Goal: Task Accomplishment & Management: Use online tool/utility

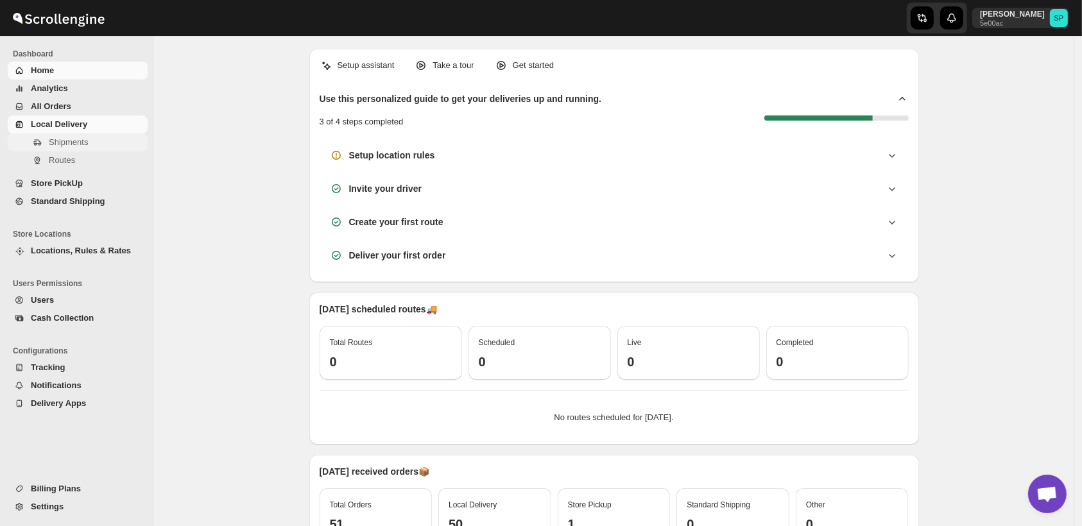
click at [98, 141] on span "Shipments" at bounding box center [97, 142] width 96 height 13
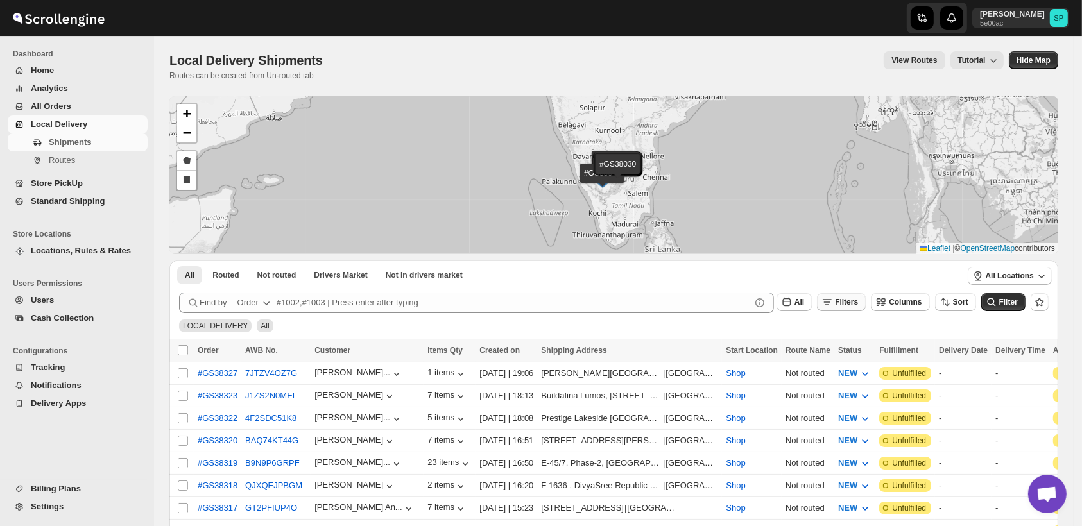
click at [853, 307] on button "Filters" at bounding box center [841, 302] width 49 height 18
click at [840, 361] on button "Add Filter" at bounding box center [855, 353] width 62 height 18
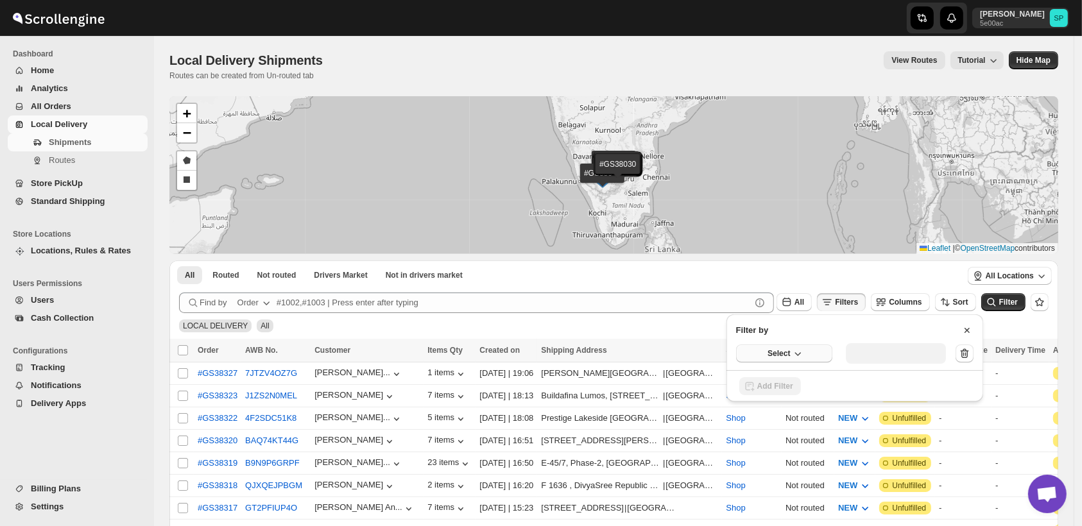
click at [783, 352] on span "Select" at bounding box center [778, 353] width 22 height 10
click at [783, 471] on div "Fulfillment Status" at bounding box center [776, 472] width 64 height 13
click at [898, 354] on div "Select value" at bounding box center [886, 352] width 64 height 10
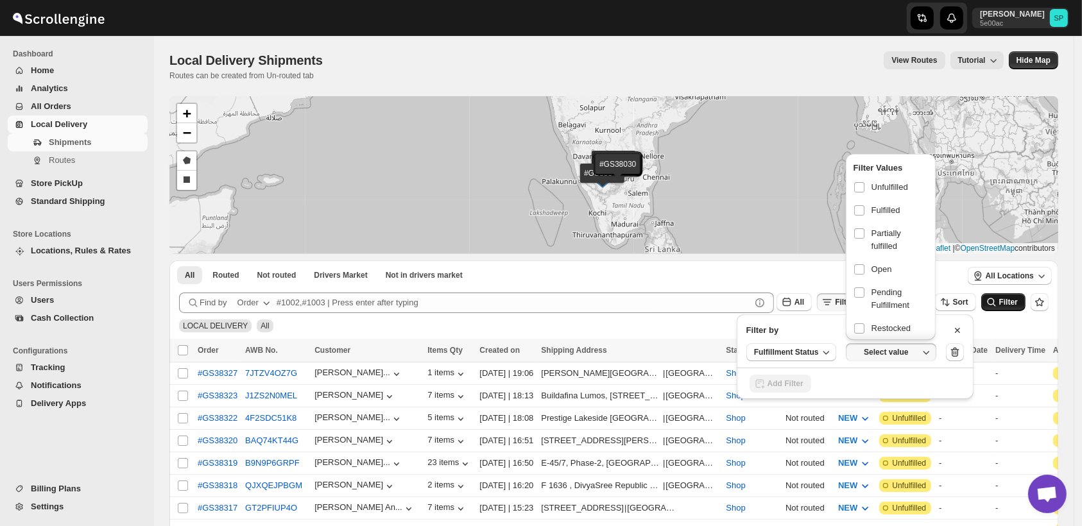
click at [896, 188] on span "Unfulfilled" at bounding box center [889, 187] width 37 height 13
click at [864, 188] on input "checkbox" at bounding box center [859, 187] width 10 height 10
checkbox input "true"
click at [998, 303] on icon "submit" at bounding box center [991, 302] width 13 height 13
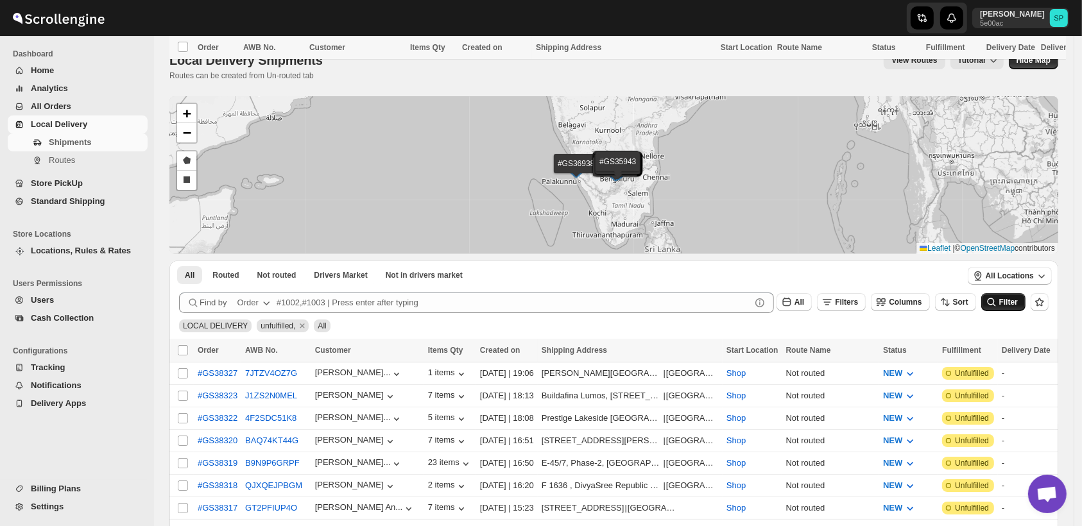
scroll to position [356, 0]
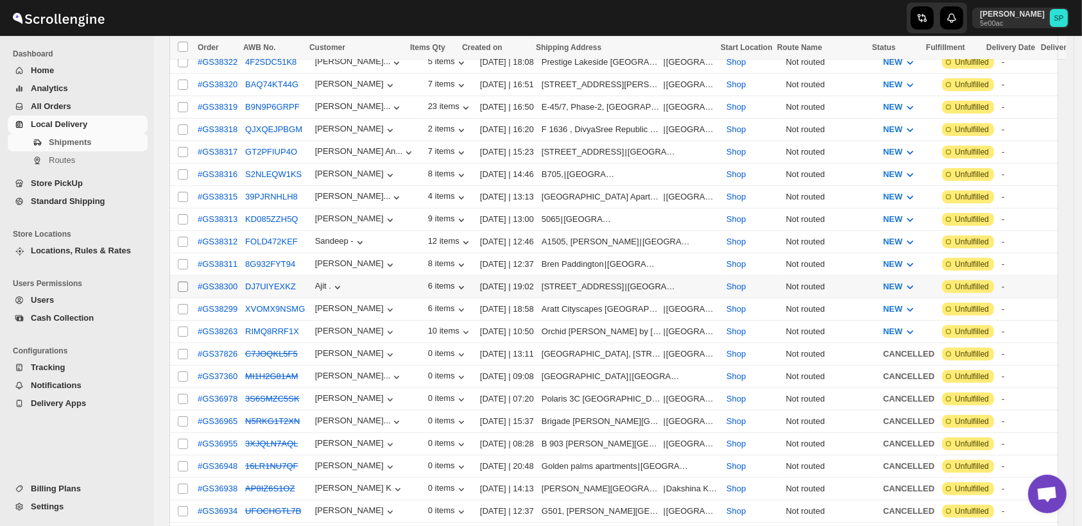
click at [180, 282] on input "Select shipment" at bounding box center [183, 287] width 10 height 10
checkbox input "true"
click at [183, 259] on input "Select shipment" at bounding box center [183, 264] width 10 height 10
checkbox input "true"
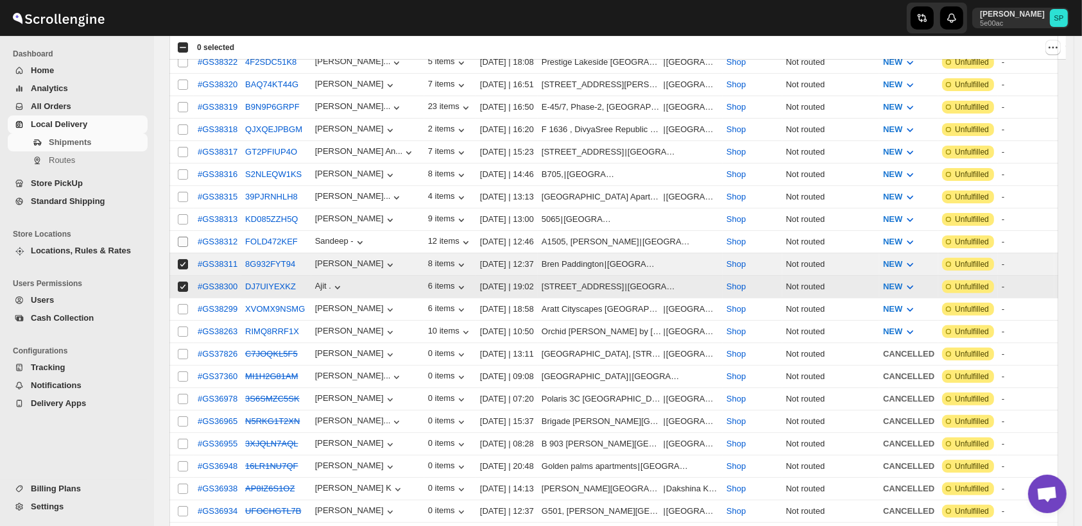
click at [183, 237] on input "Select shipment" at bounding box center [183, 242] width 10 height 10
checkbox input "true"
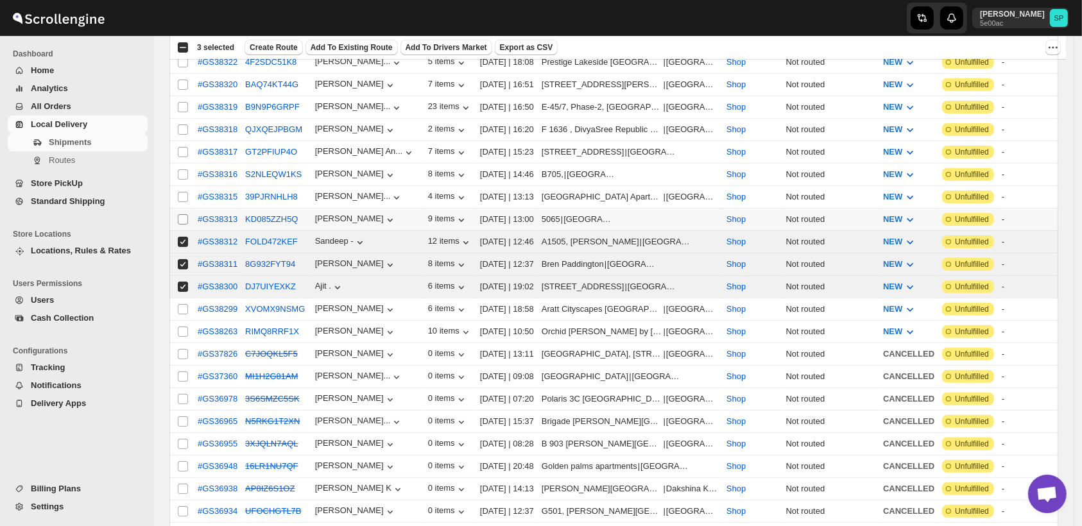
click at [178, 214] on input "Select shipment" at bounding box center [183, 219] width 10 height 10
checkbox input "true"
click at [183, 192] on input "Select shipment" at bounding box center [183, 197] width 10 height 10
checkbox input "true"
click at [182, 169] on input "Select shipment" at bounding box center [183, 174] width 10 height 10
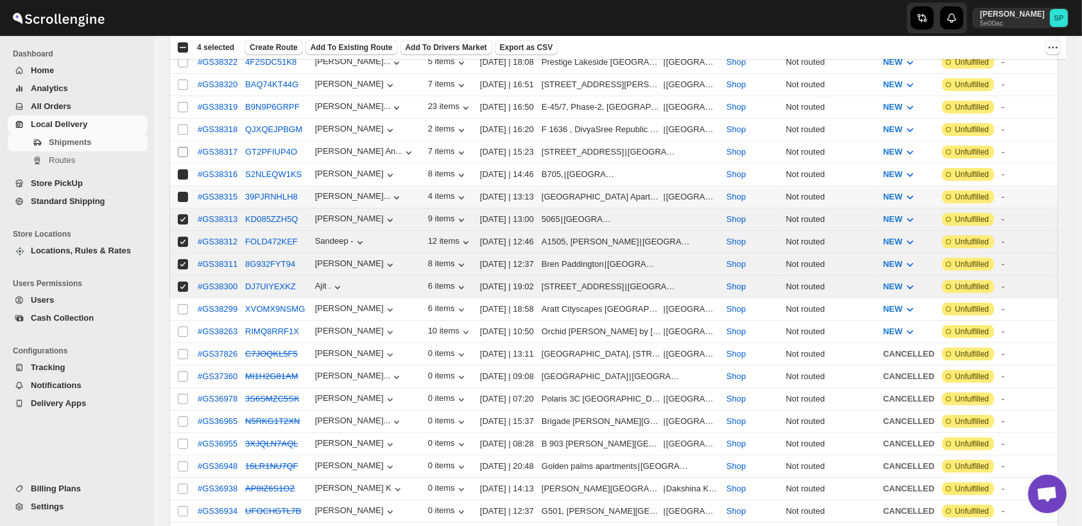
checkbox input "true"
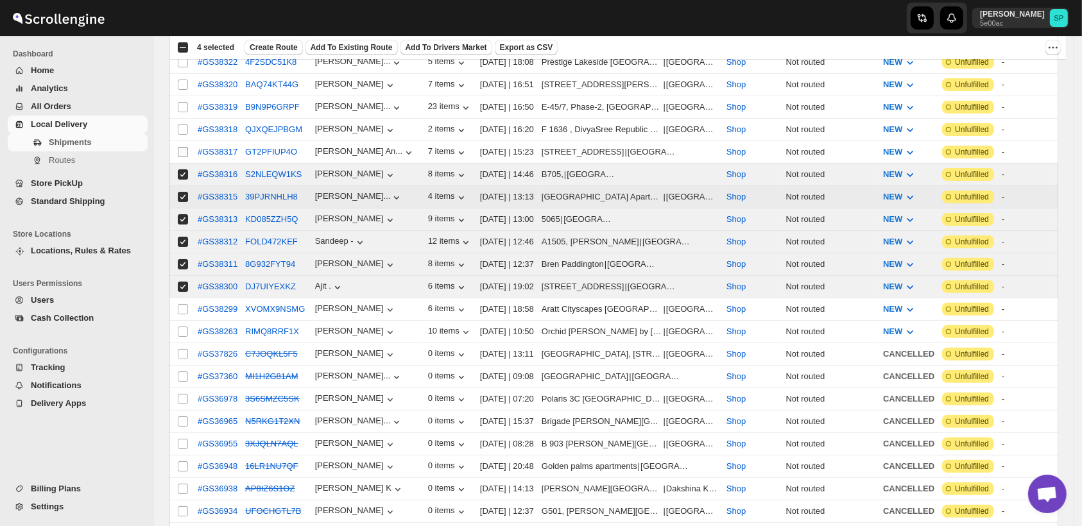
click at [183, 147] on input "Select shipment" at bounding box center [183, 152] width 10 height 10
checkbox input "true"
click at [183, 124] on input "Select shipment" at bounding box center [183, 129] width 10 height 10
checkbox input "true"
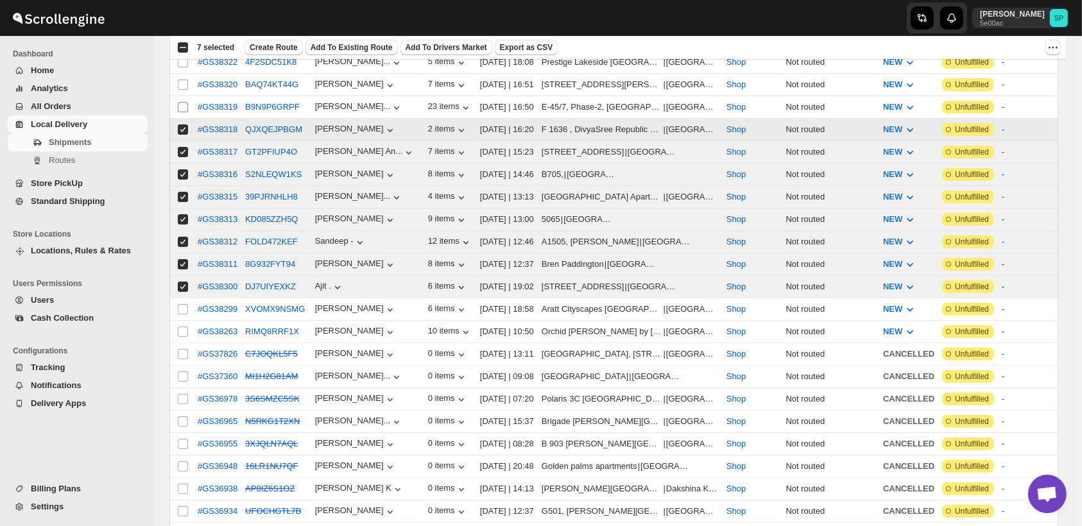
click at [183, 102] on input "Select shipment" at bounding box center [183, 107] width 10 height 10
checkbox input "true"
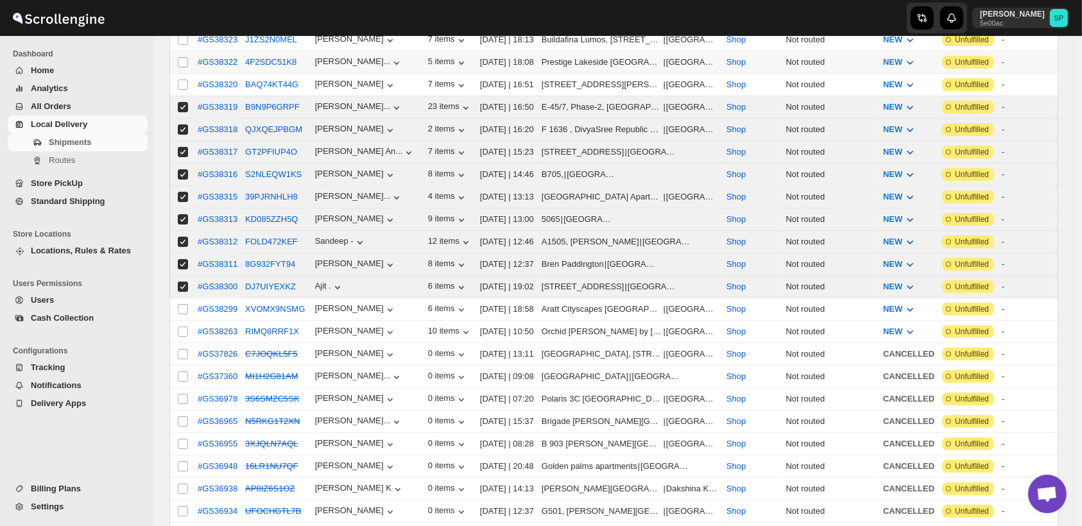
click at [184, 90] on input "Select shipment" at bounding box center [183, 85] width 10 height 10
checkbox input "true"
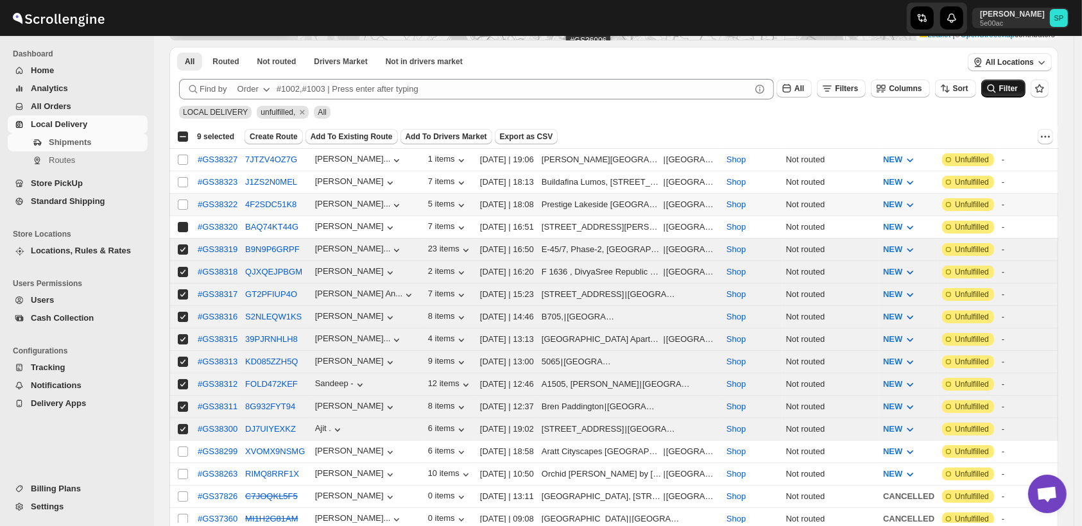
click at [183, 200] on input "Select shipment" at bounding box center [183, 205] width 10 height 10
checkbox input "true"
click at [187, 173] on td "Select shipment" at bounding box center [181, 182] width 24 height 22
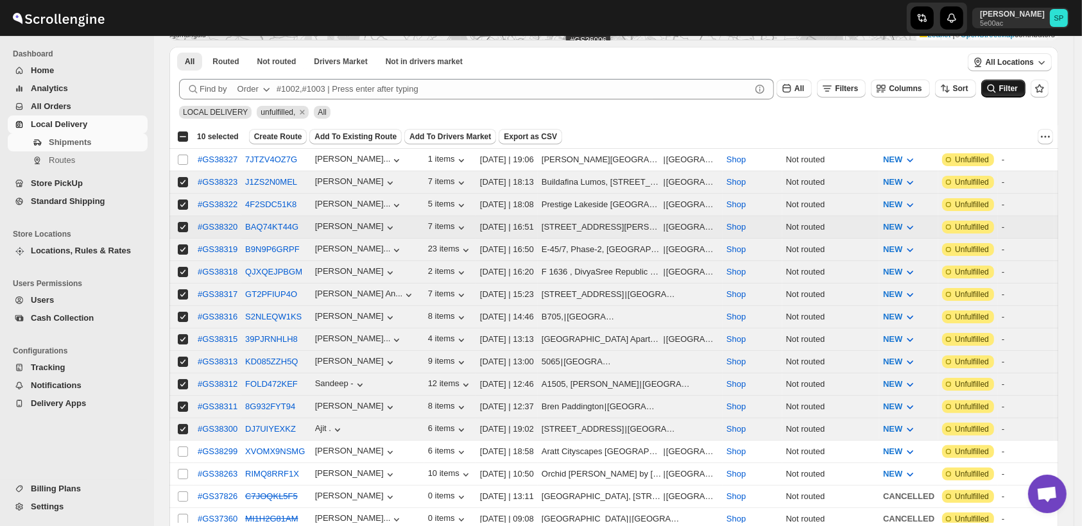
checkbox input "true"
click at [184, 160] on input "Select shipment" at bounding box center [183, 160] width 10 height 10
checkbox input "true"
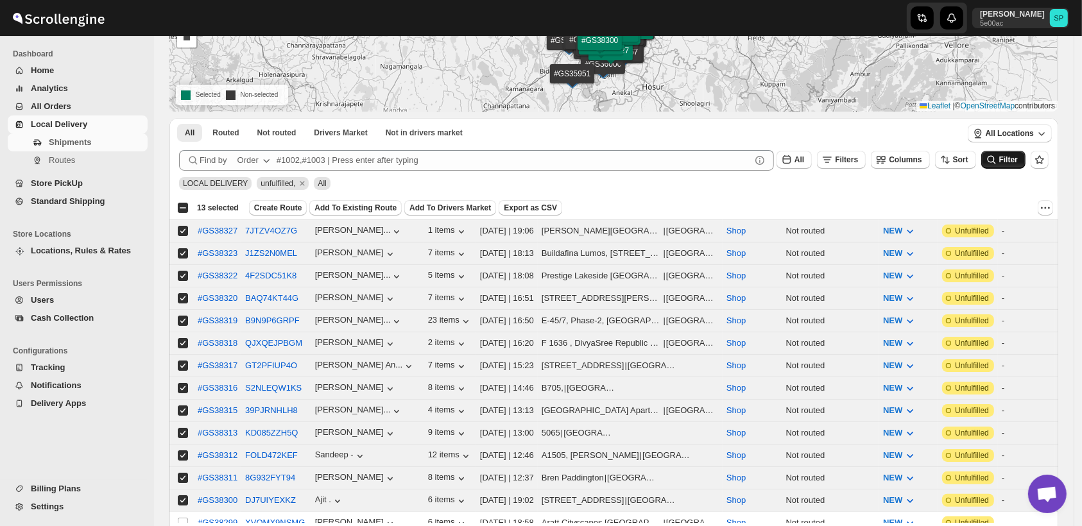
scroll to position [71, 0]
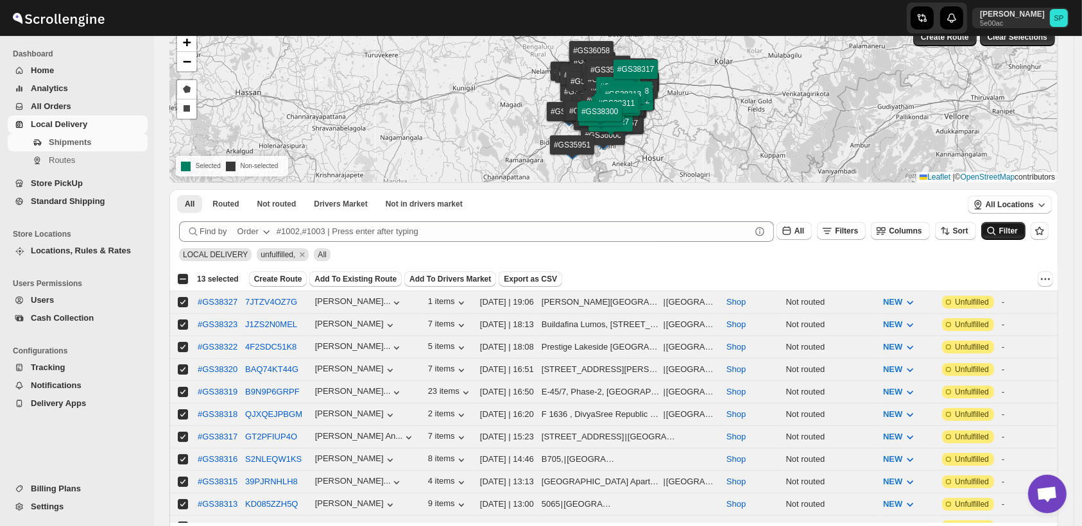
click at [269, 282] on span "Create Route" at bounding box center [278, 279] width 48 height 10
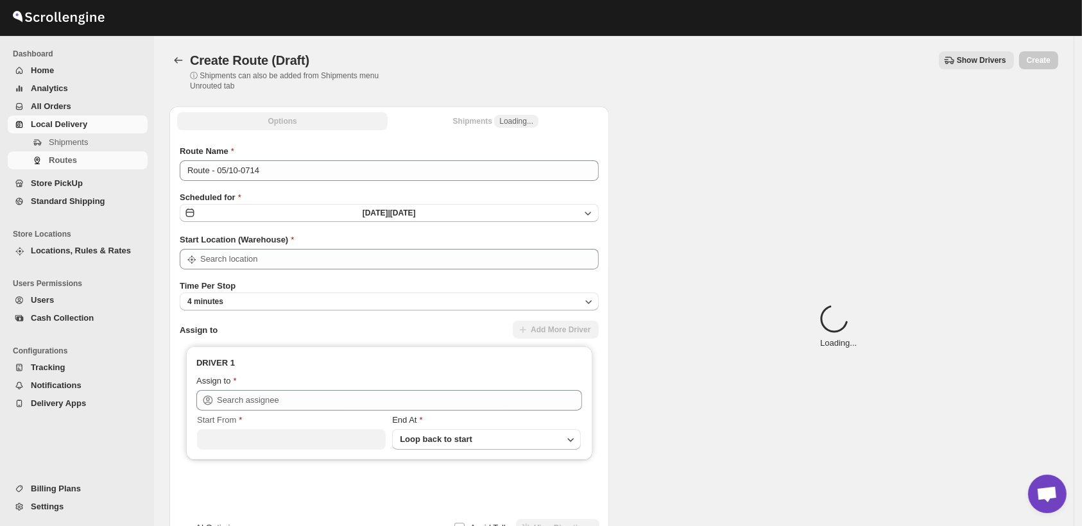
type input "Shop"
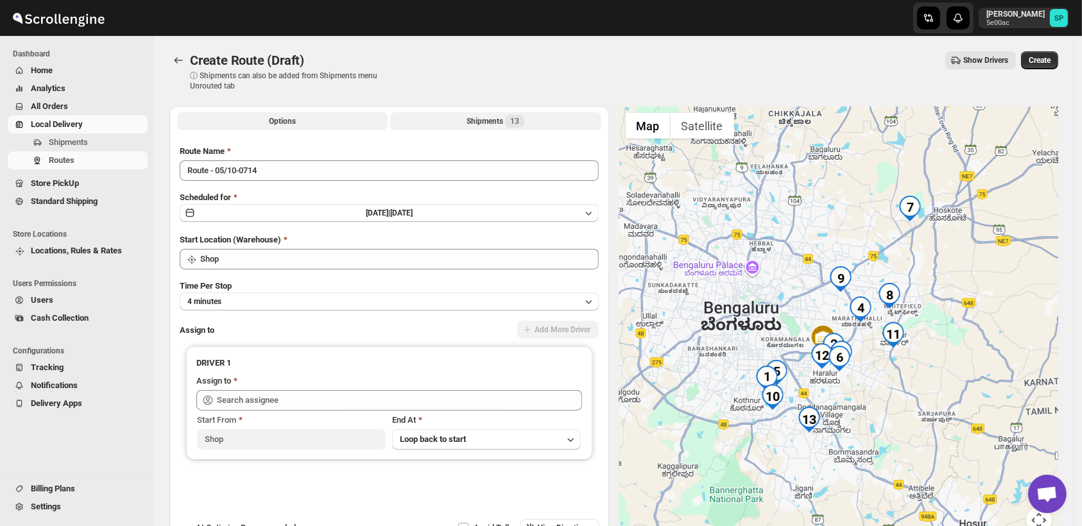
click at [506, 120] on div "Shipments 13" at bounding box center [495, 121] width 58 height 13
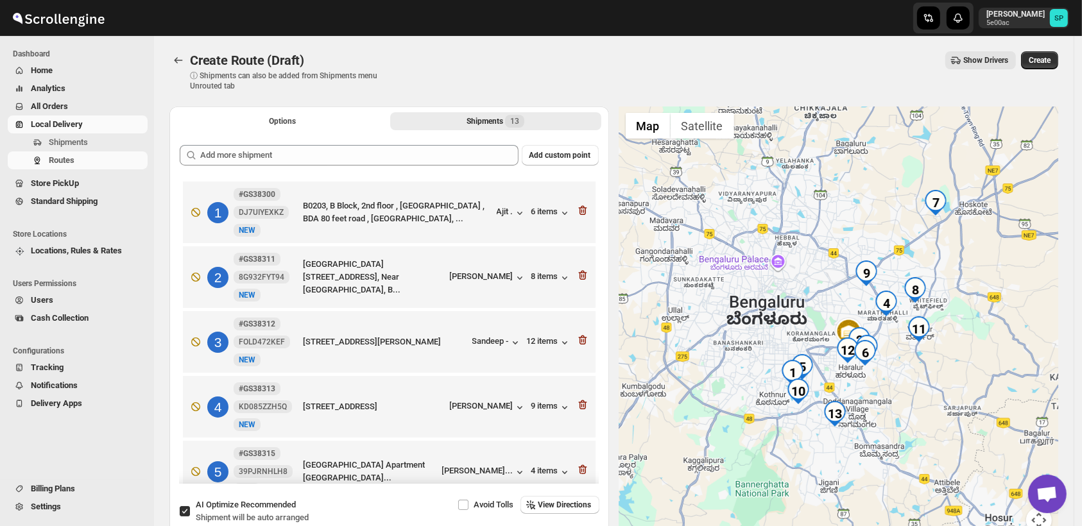
drag, startPoint x: 799, startPoint y: 273, endPoint x: 814, endPoint y: 306, distance: 35.9
click at [814, 306] on div at bounding box center [838, 328] width 439 height 442
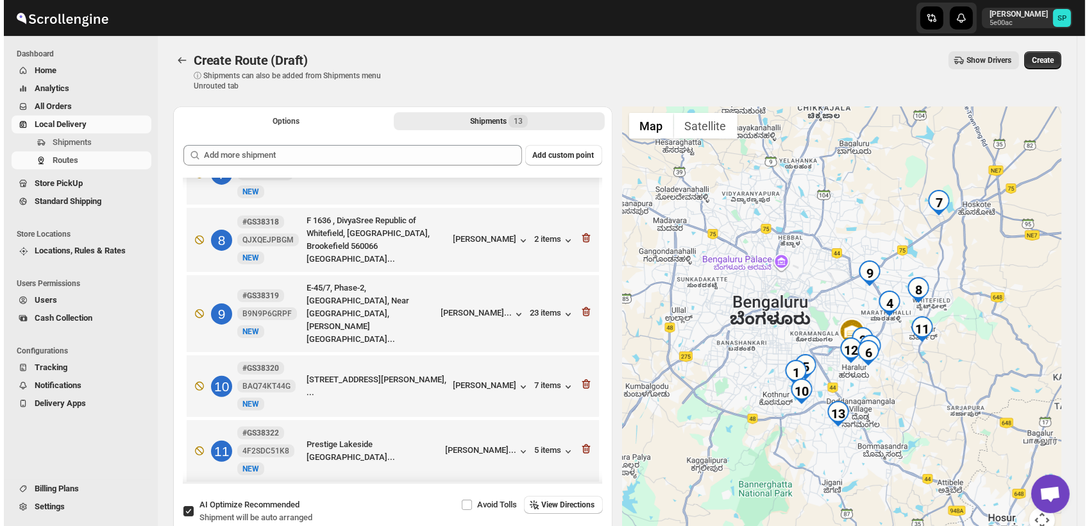
scroll to position [356, 0]
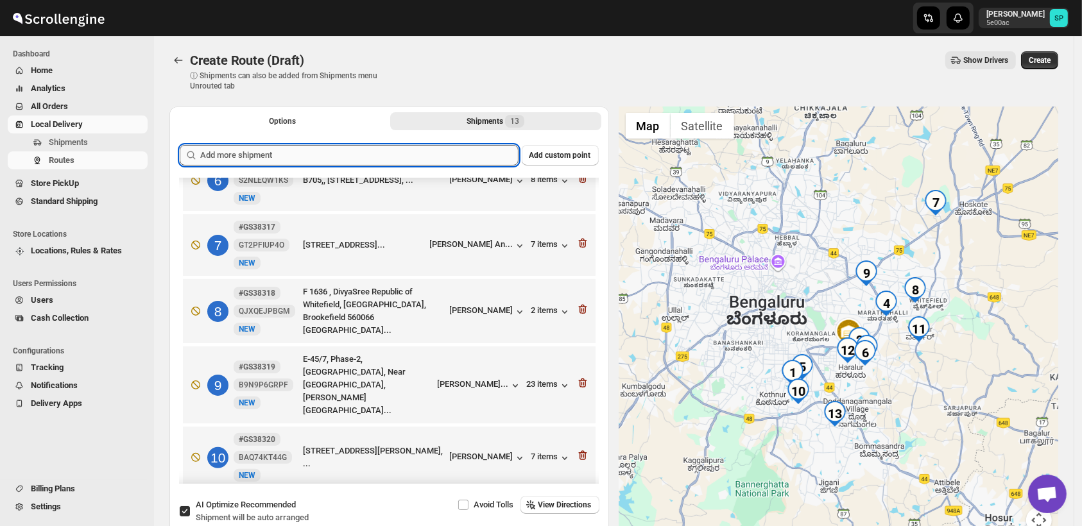
click at [364, 154] on input "text" at bounding box center [359, 155] width 318 height 21
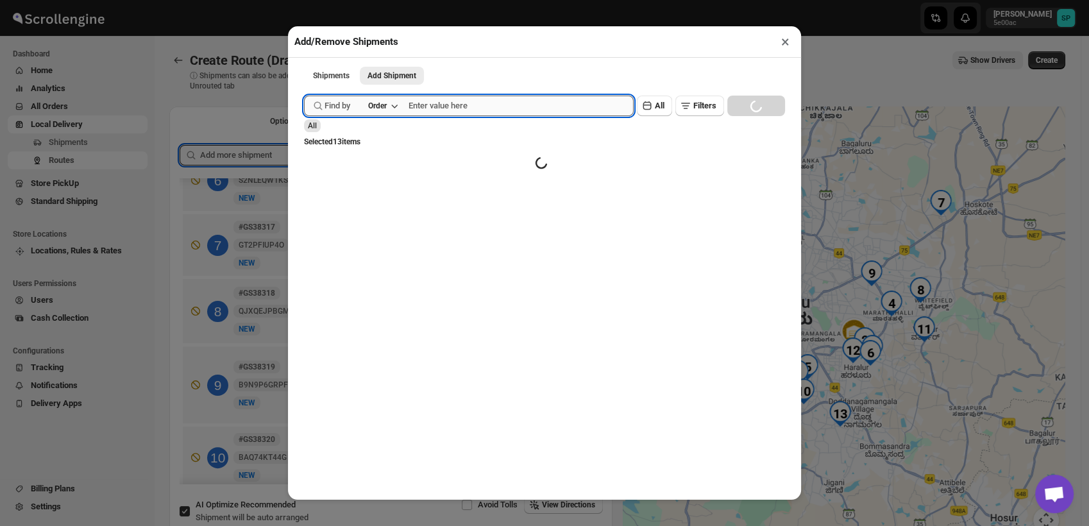
click at [479, 113] on input "text" at bounding box center [521, 106] width 225 height 21
paste input "GS38299"
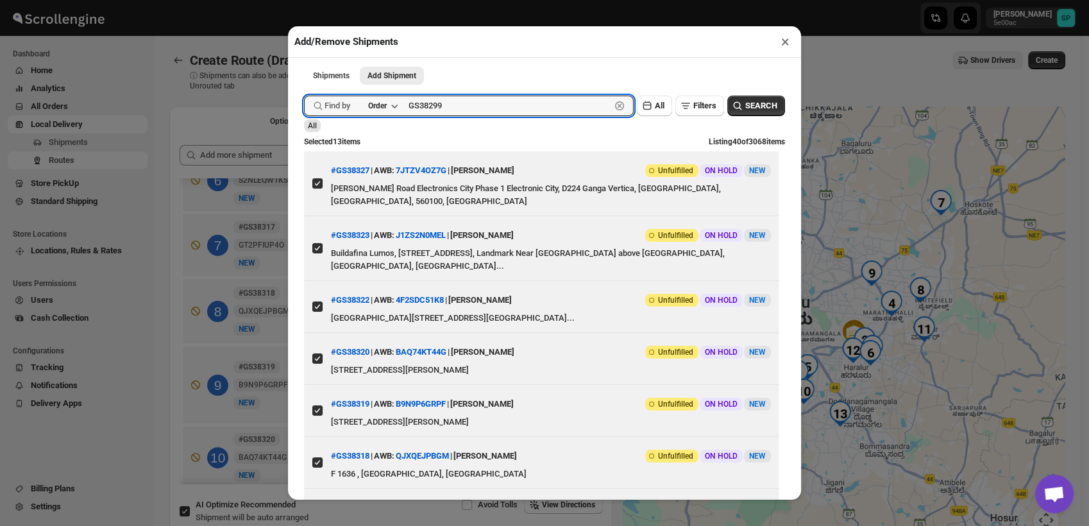
type input "GS38299"
click at [746, 109] on span "SEARCH" at bounding box center [762, 105] width 32 height 13
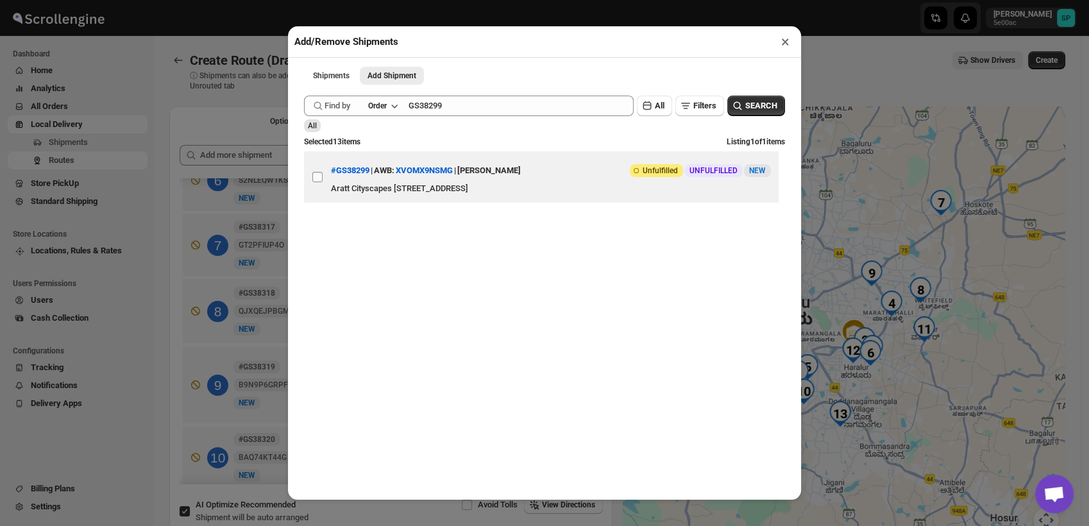
click at [314, 179] on input "View details for 68e1211f02c94fc1c02c3ca6" at bounding box center [317, 177] width 10 height 10
checkbox input "true"
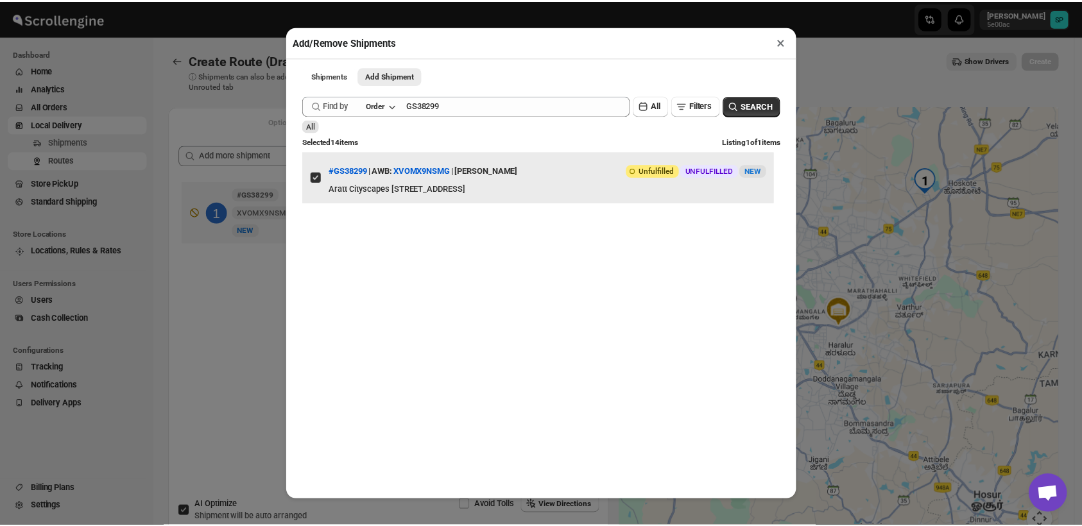
scroll to position [0, 0]
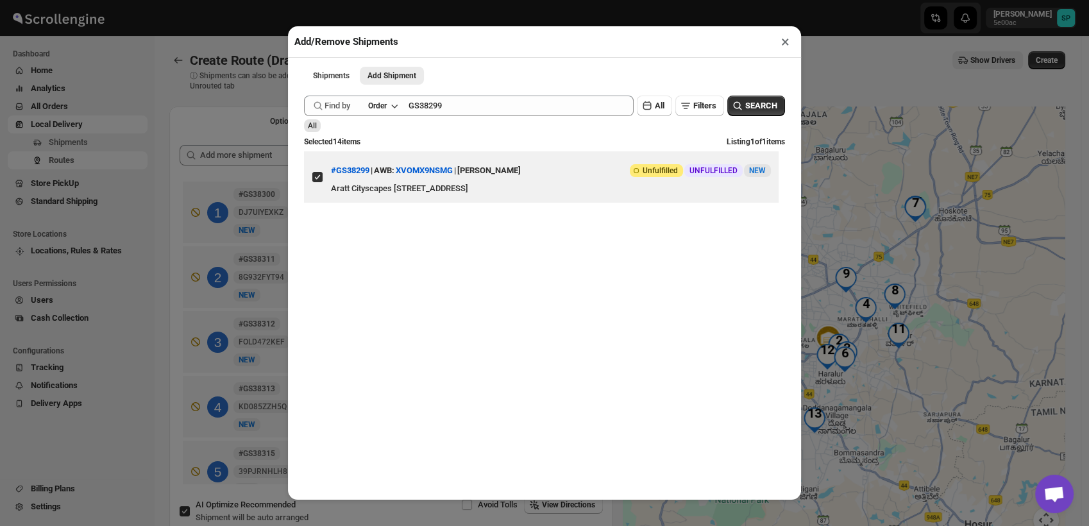
click at [785, 44] on button "×" at bounding box center [785, 42] width 19 height 18
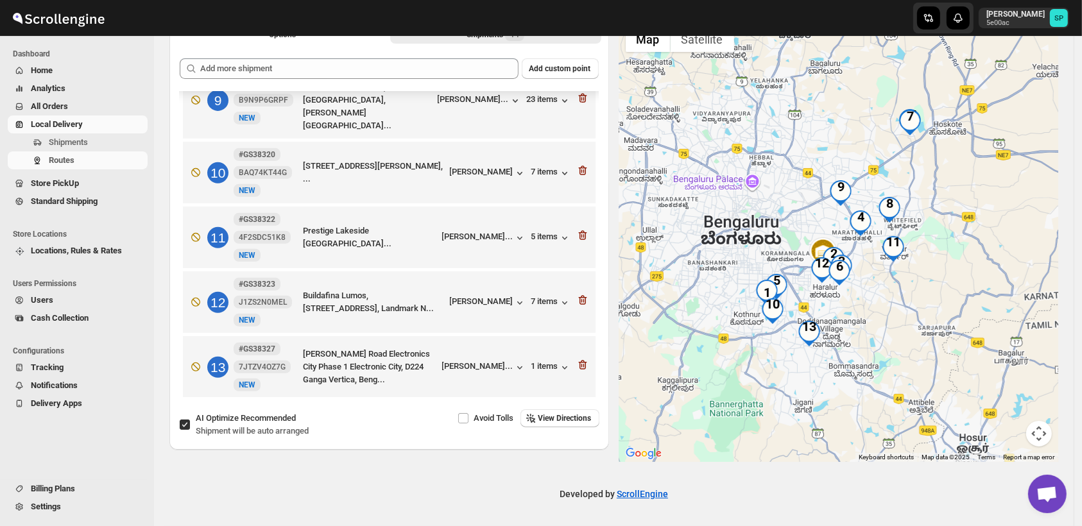
scroll to position [614, 0]
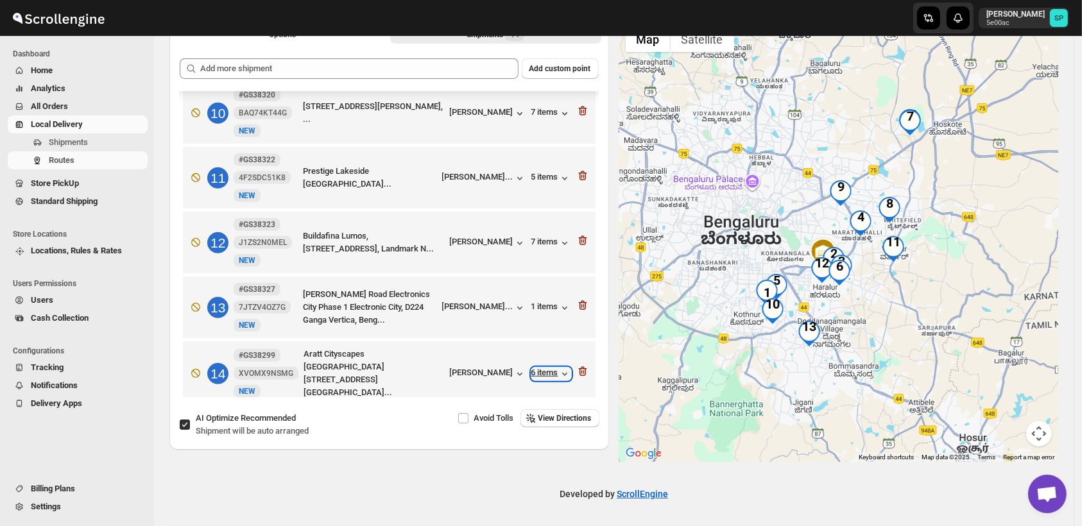
click at [535, 368] on div "6 items" at bounding box center [551, 374] width 40 height 13
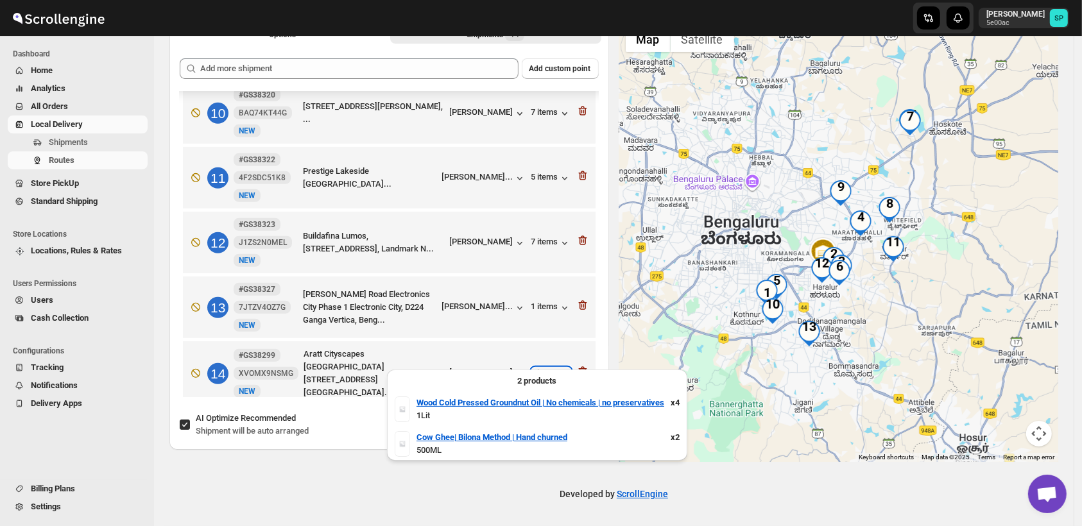
click at [535, 368] on div "6 items" at bounding box center [551, 374] width 40 height 13
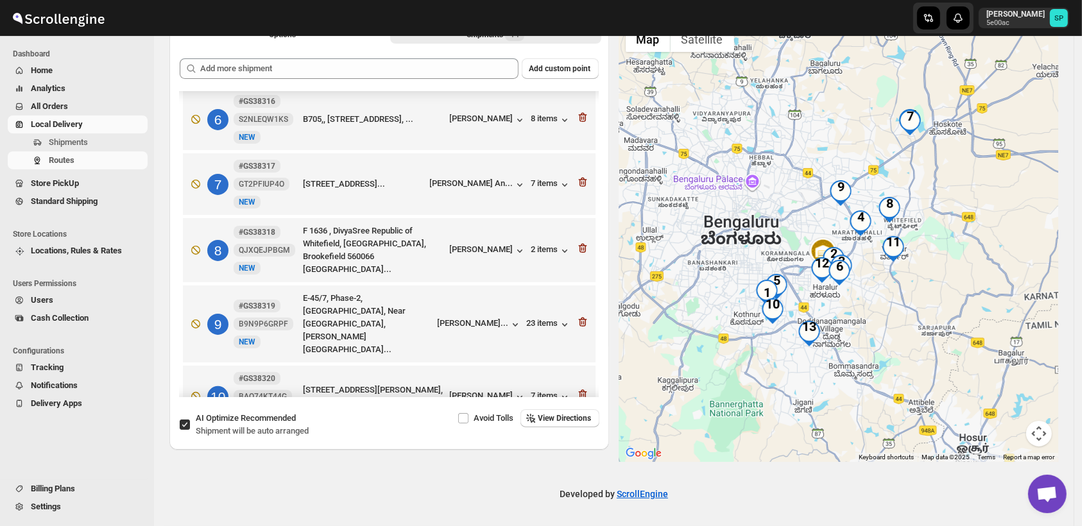
scroll to position [328, 0]
click at [547, 186] on div "7 items" at bounding box center [551, 186] width 40 height 13
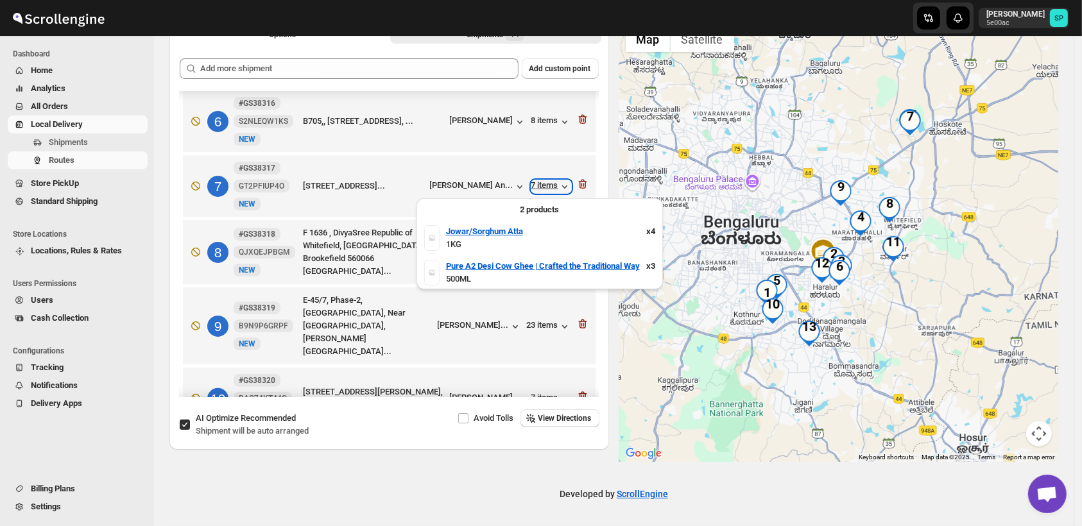
click at [547, 186] on div "7 items" at bounding box center [551, 186] width 40 height 13
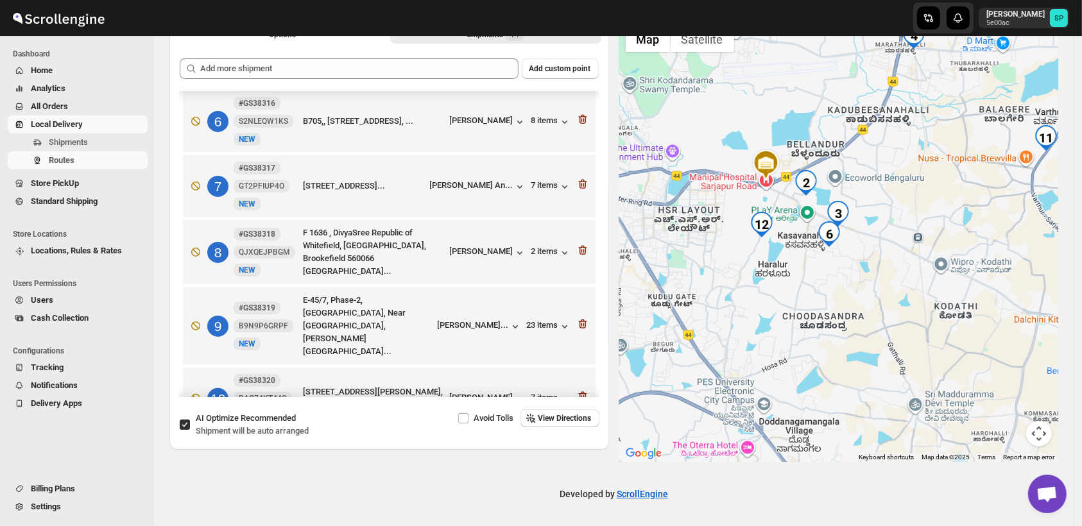
drag, startPoint x: 829, startPoint y: 271, endPoint x: 886, endPoint y: 289, distance: 60.1
click at [886, 289] on div at bounding box center [838, 241] width 439 height 442
